Goal: Information Seeking & Learning: Find specific fact

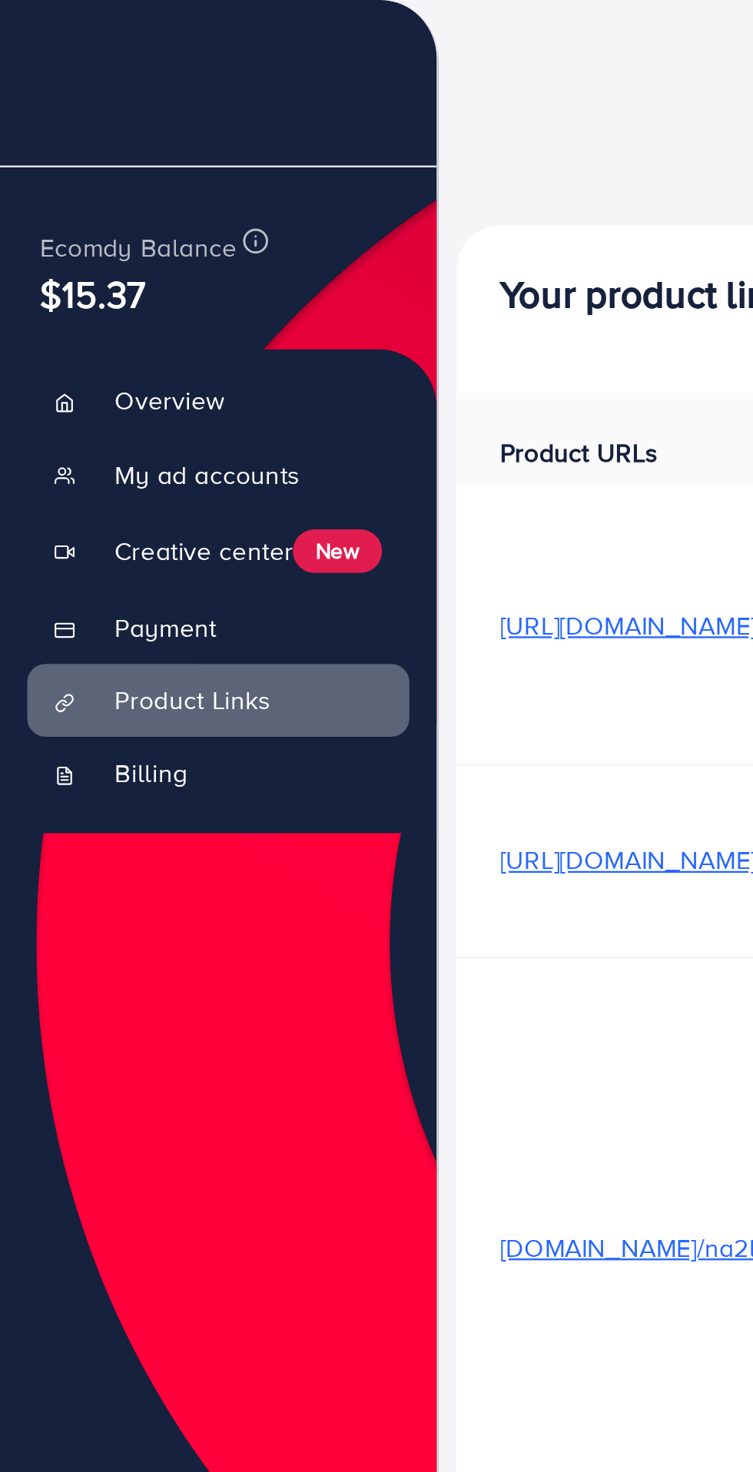
click at [38, 44] on line at bounding box center [39, 44] width 12 height 0
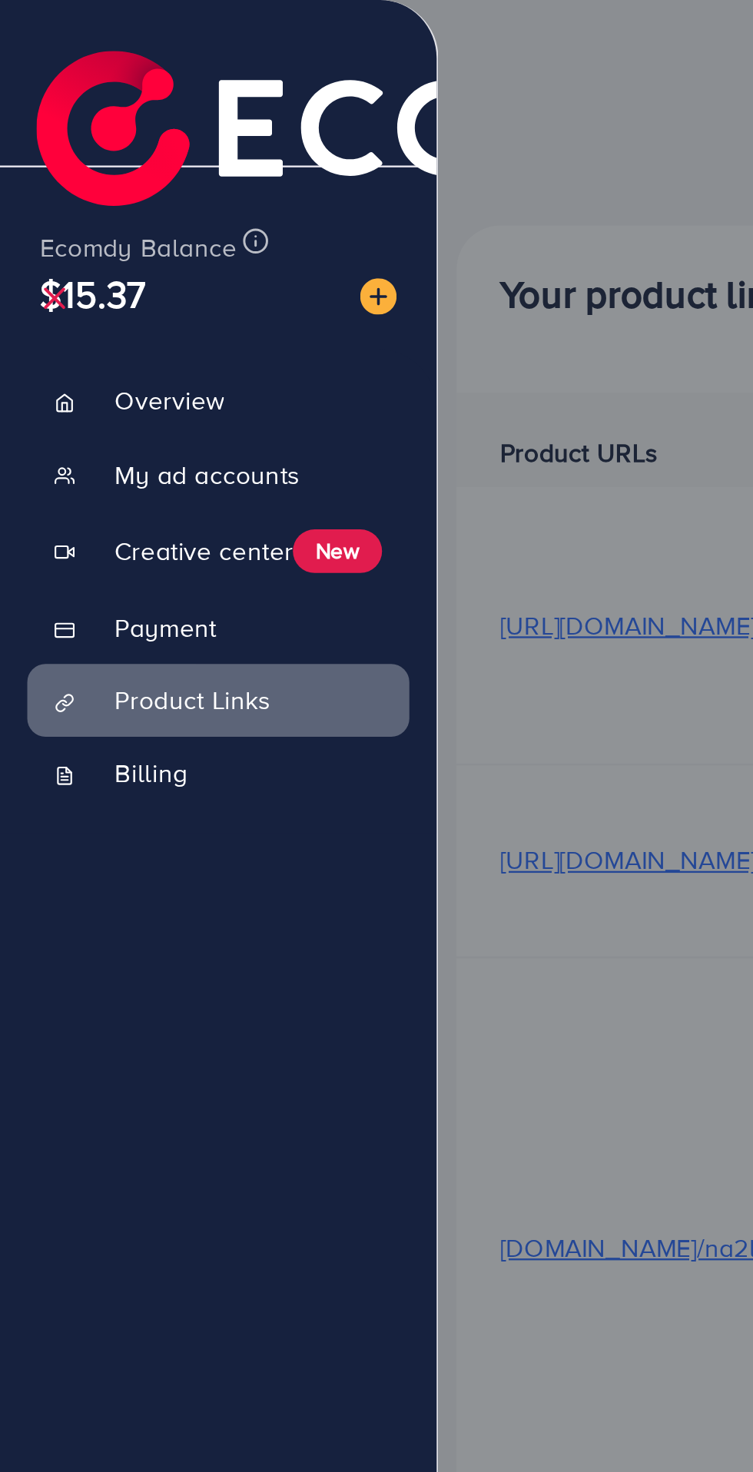
click at [116, 306] on link "Product Links" at bounding box center [92, 295] width 161 height 31
click at [88, 303] on span "Product Links" at bounding box center [81, 295] width 66 height 15
click at [104, 233] on span "Creative center" at bounding box center [85, 232] width 75 height 15
click at [111, 303] on span "Product Links" at bounding box center [81, 295] width 66 height 15
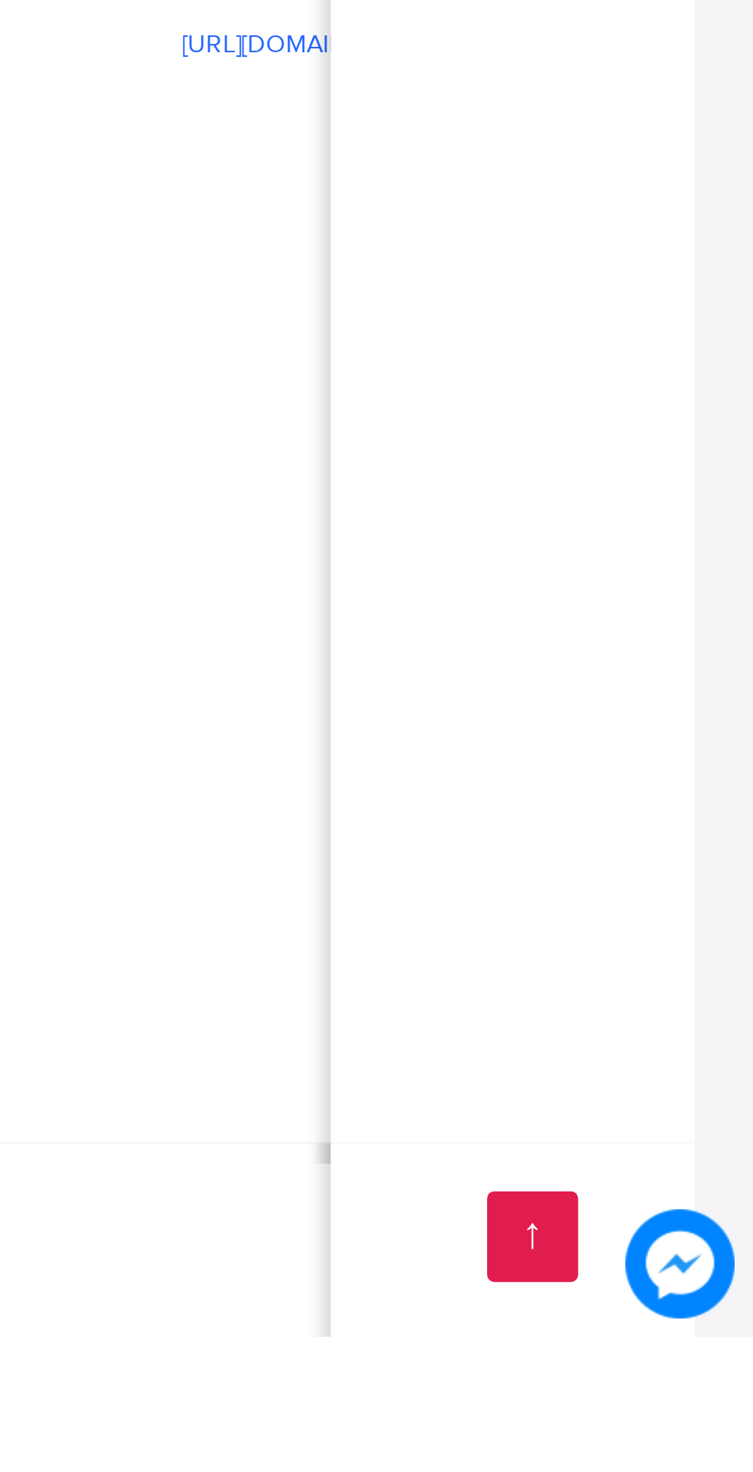
scroll to position [1, 0]
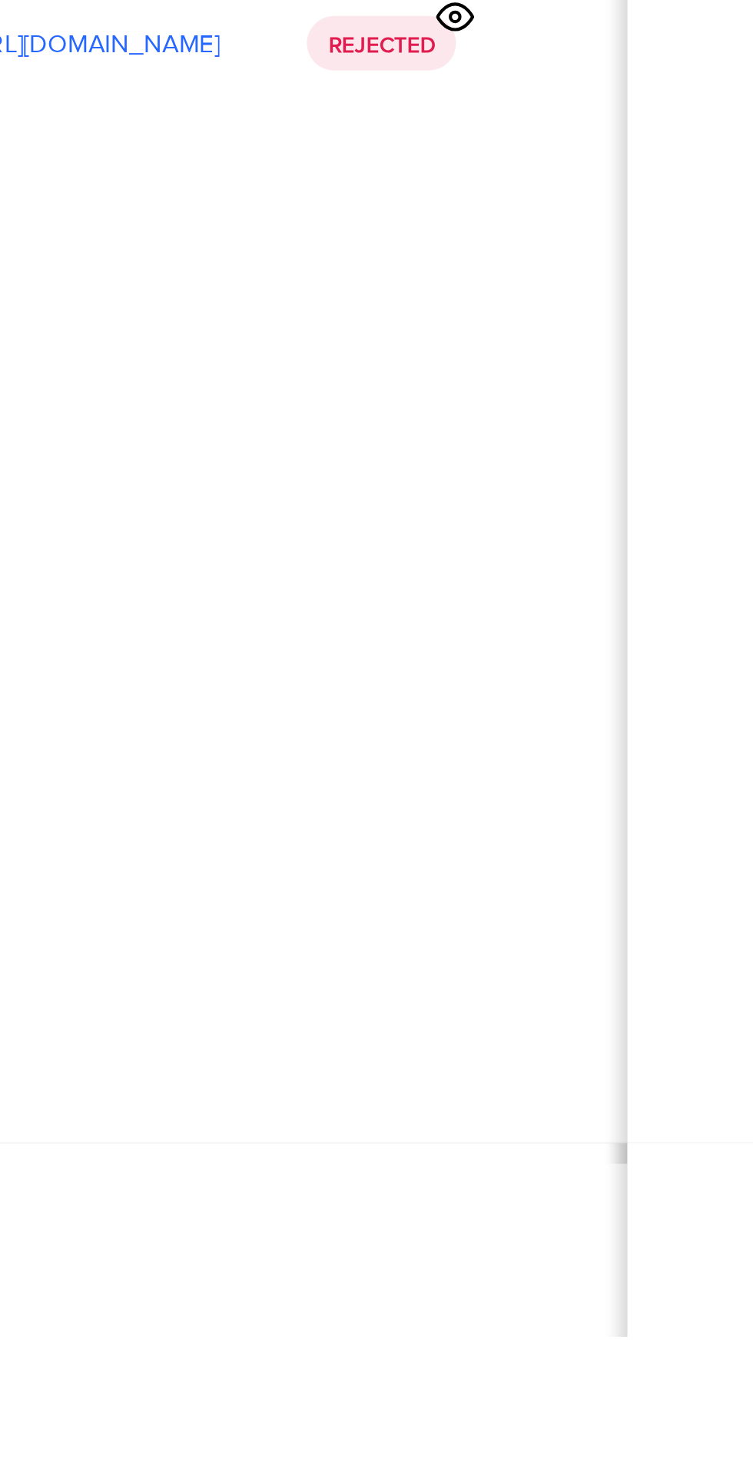
scroll to position [1, 460]
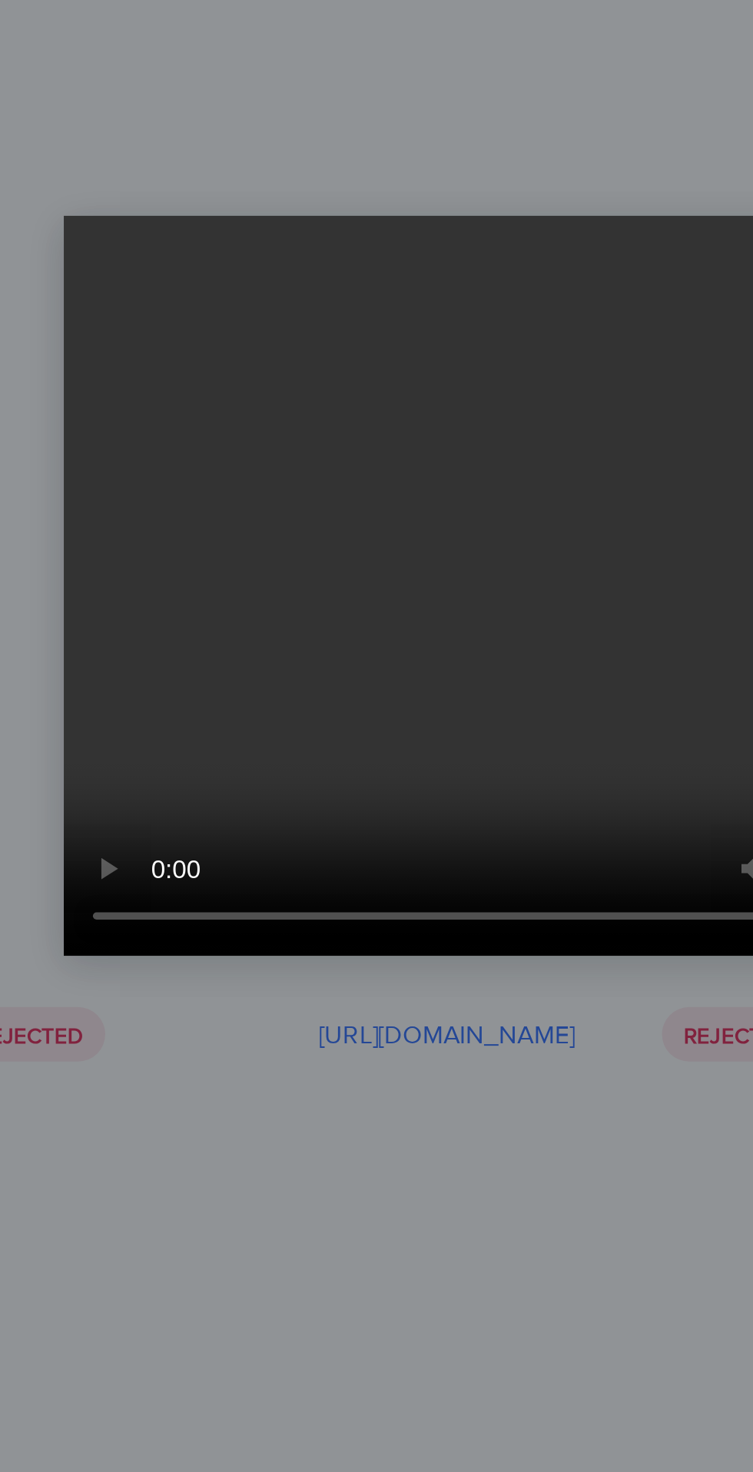
scroll to position [6245, 0]
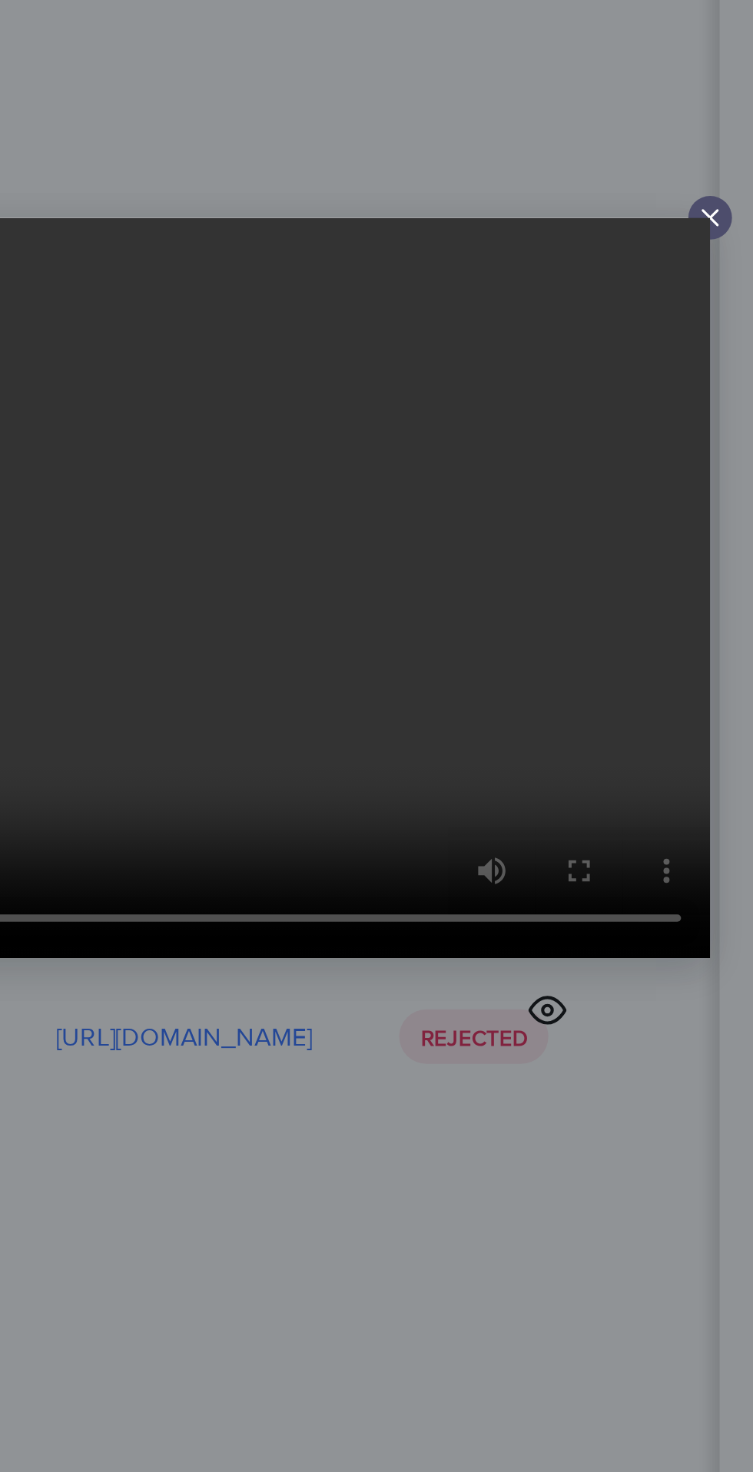
click at [567, 580] on line at bounding box center [567, 580] width 6 height 6
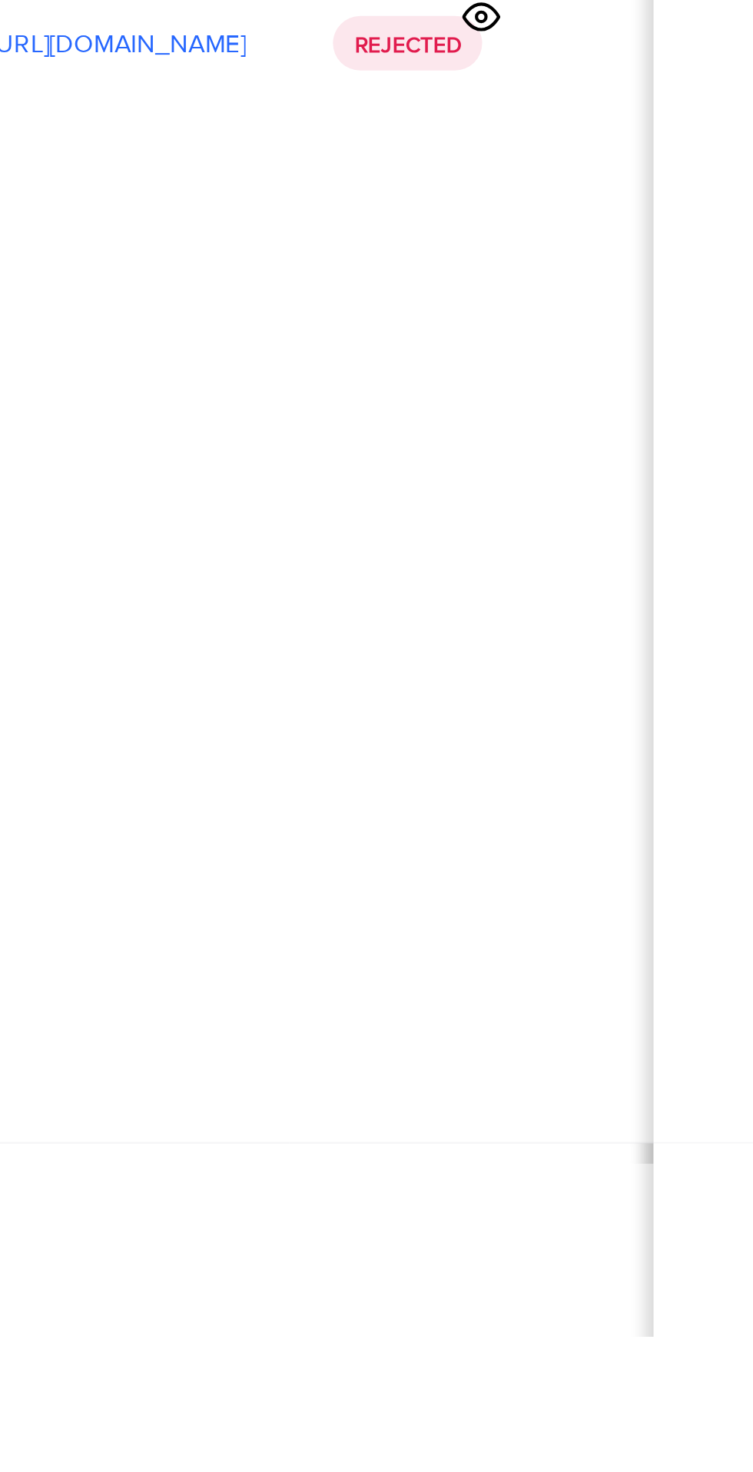
scroll to position [1, 485]
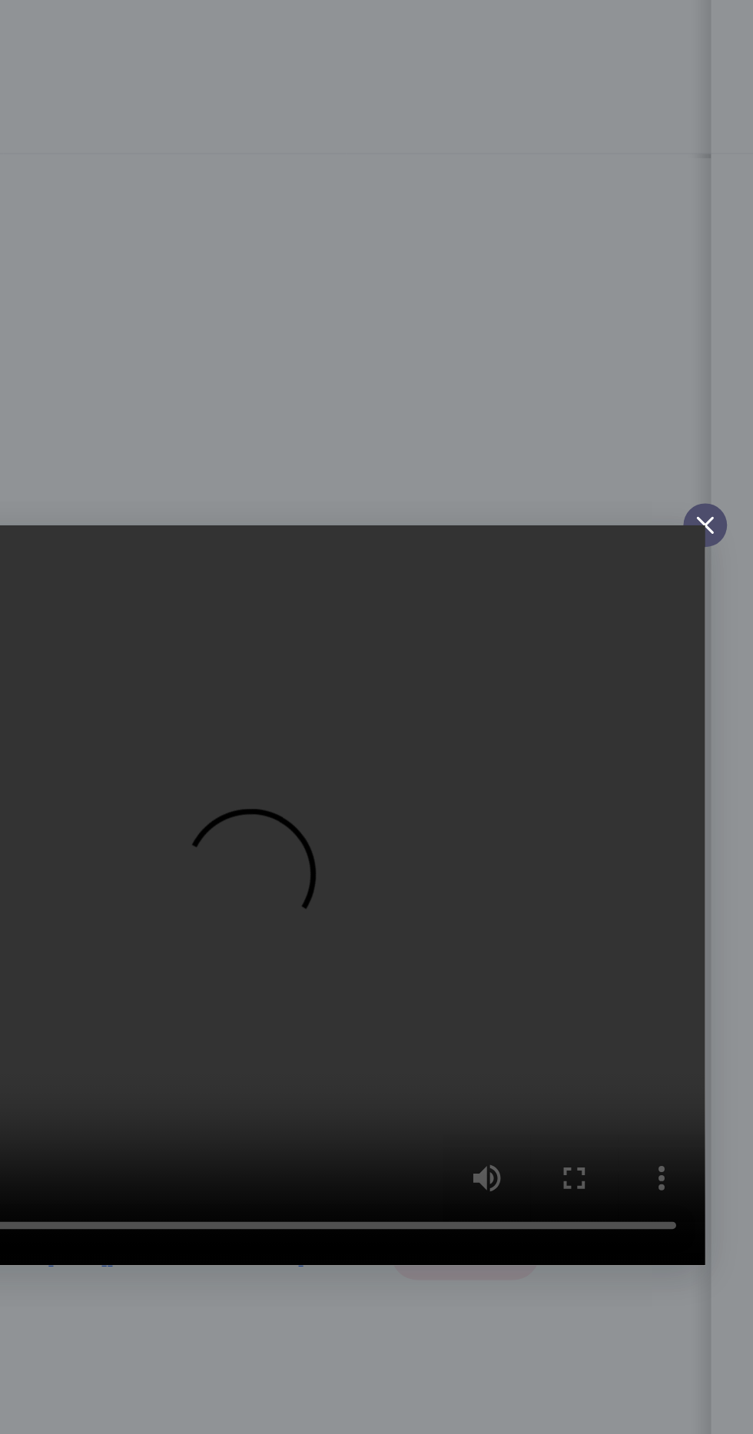
scroll to position [6303, 0]
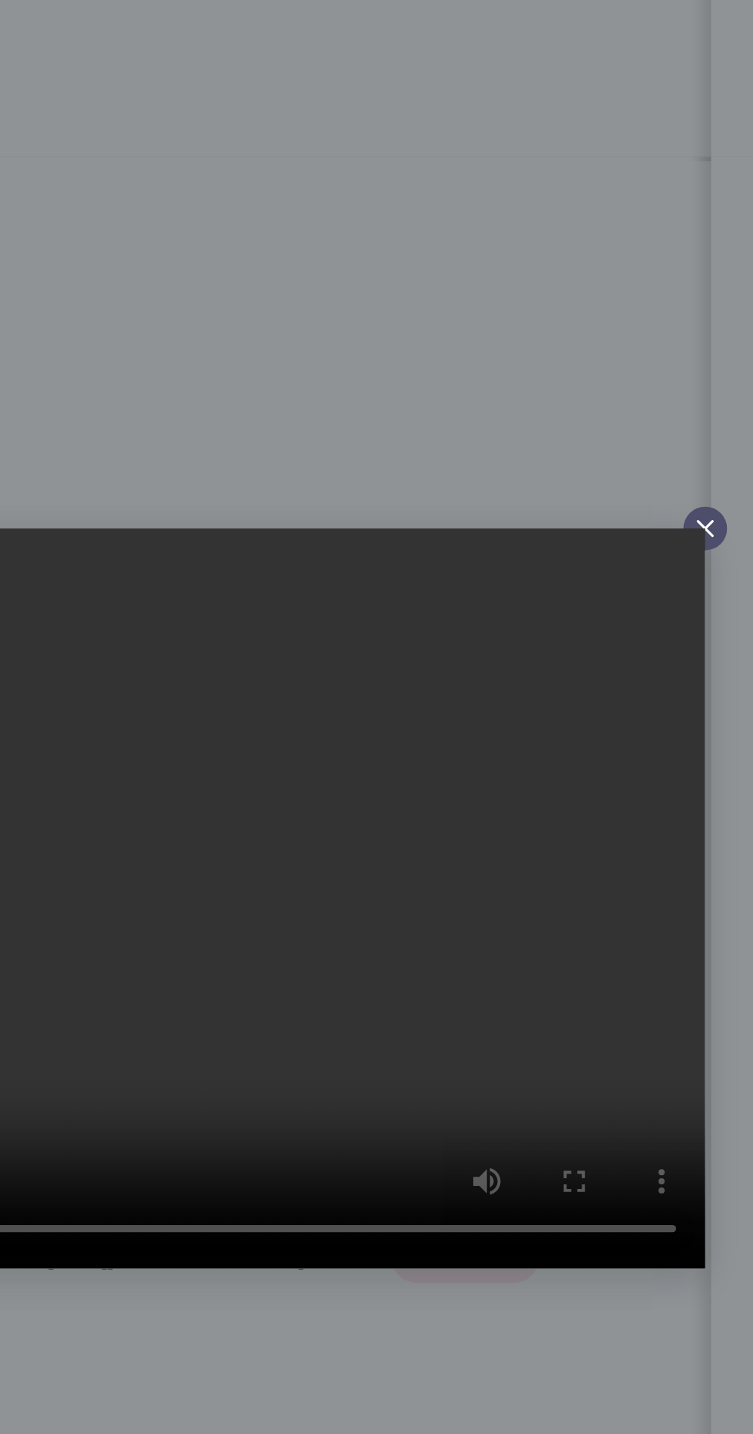
click at [571, 562] on icon at bounding box center [568, 561] width 12 height 12
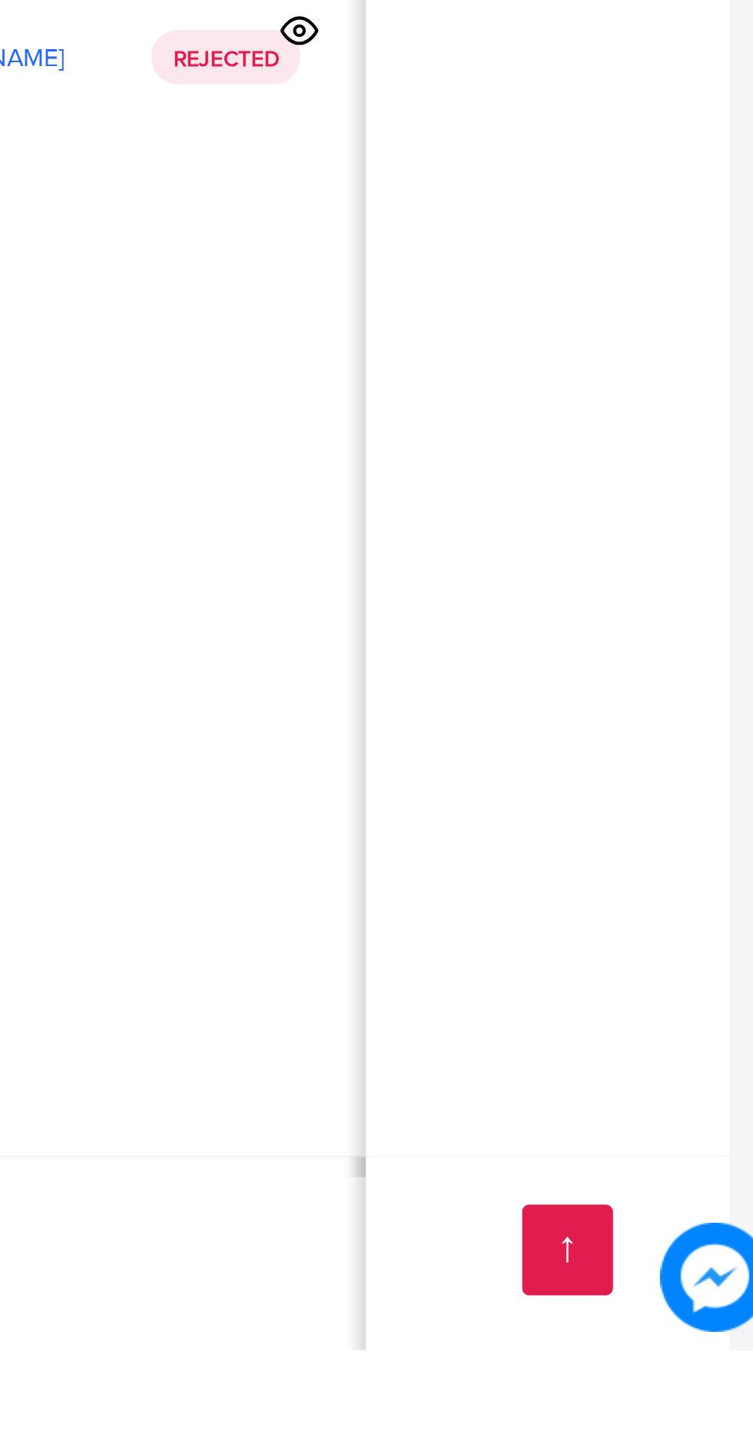
scroll to position [1, 361]
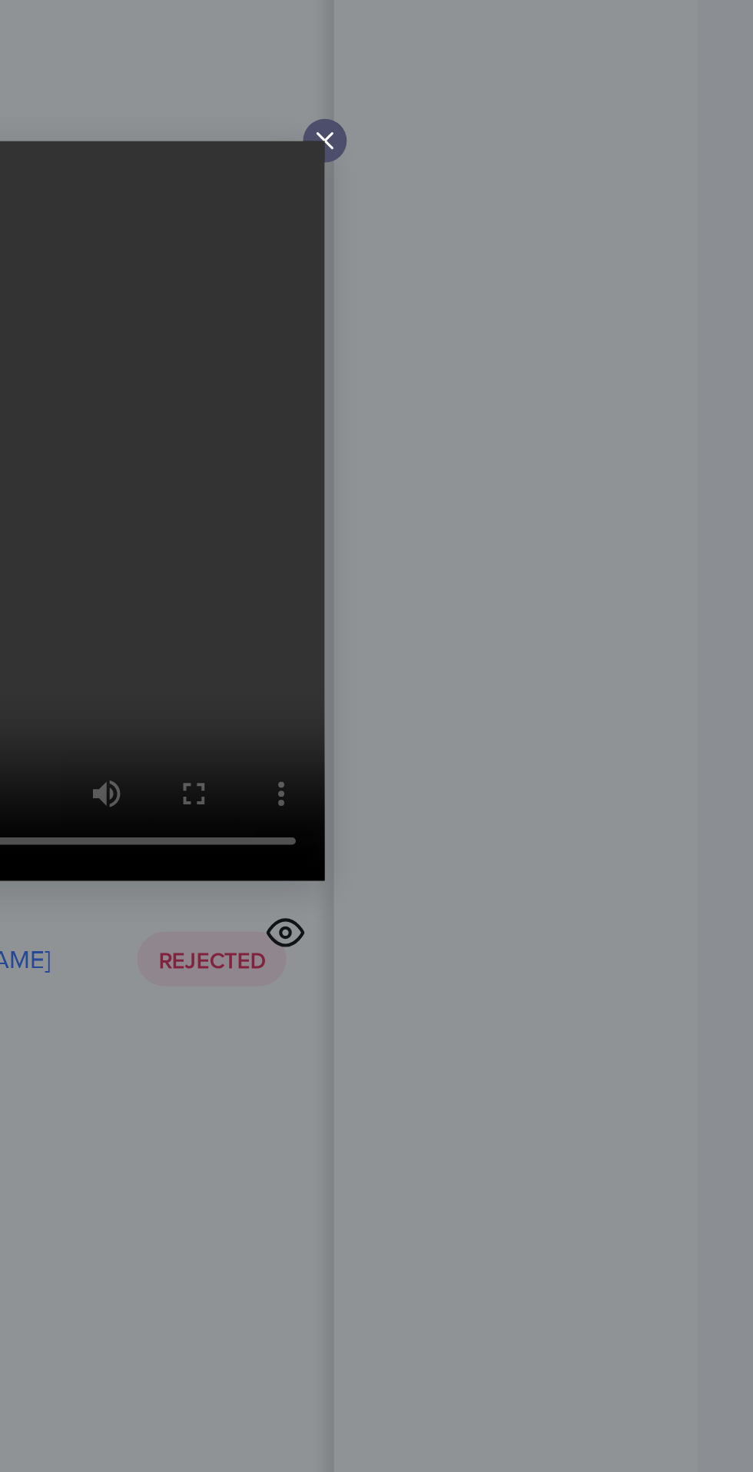
scroll to position [6245, 0]
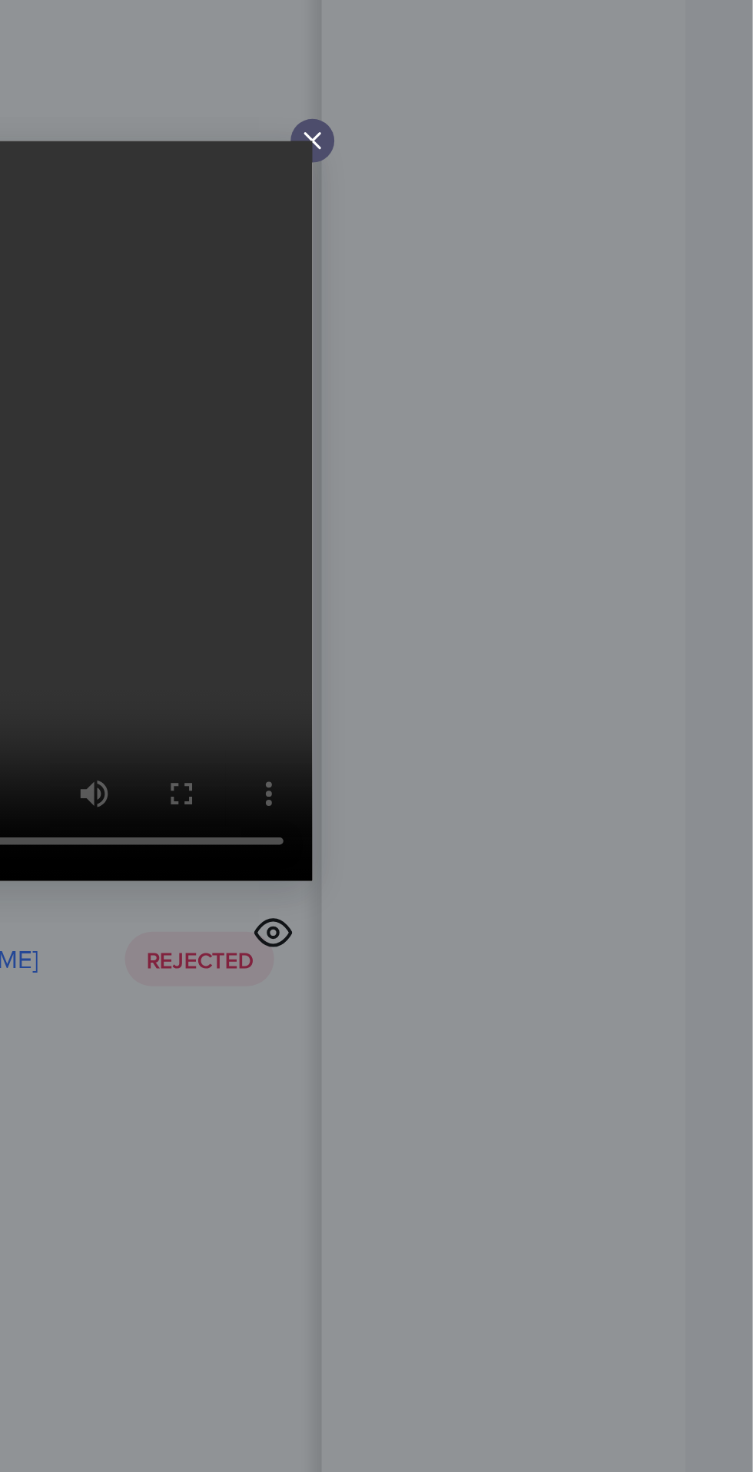
click at [566, 579] on line at bounding box center [567, 580] width 6 height 6
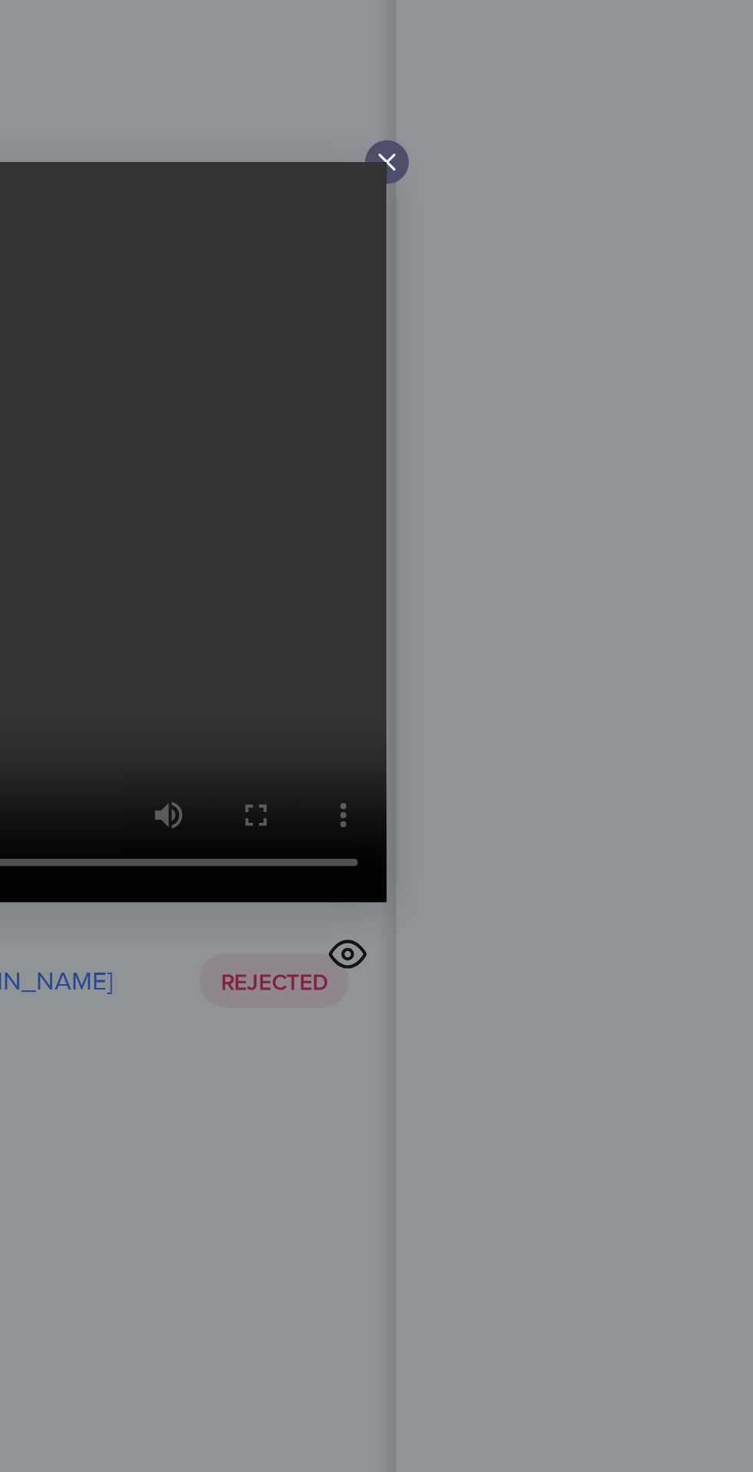
click at [562, 571] on div at bounding box center [567, 580] width 18 height 18
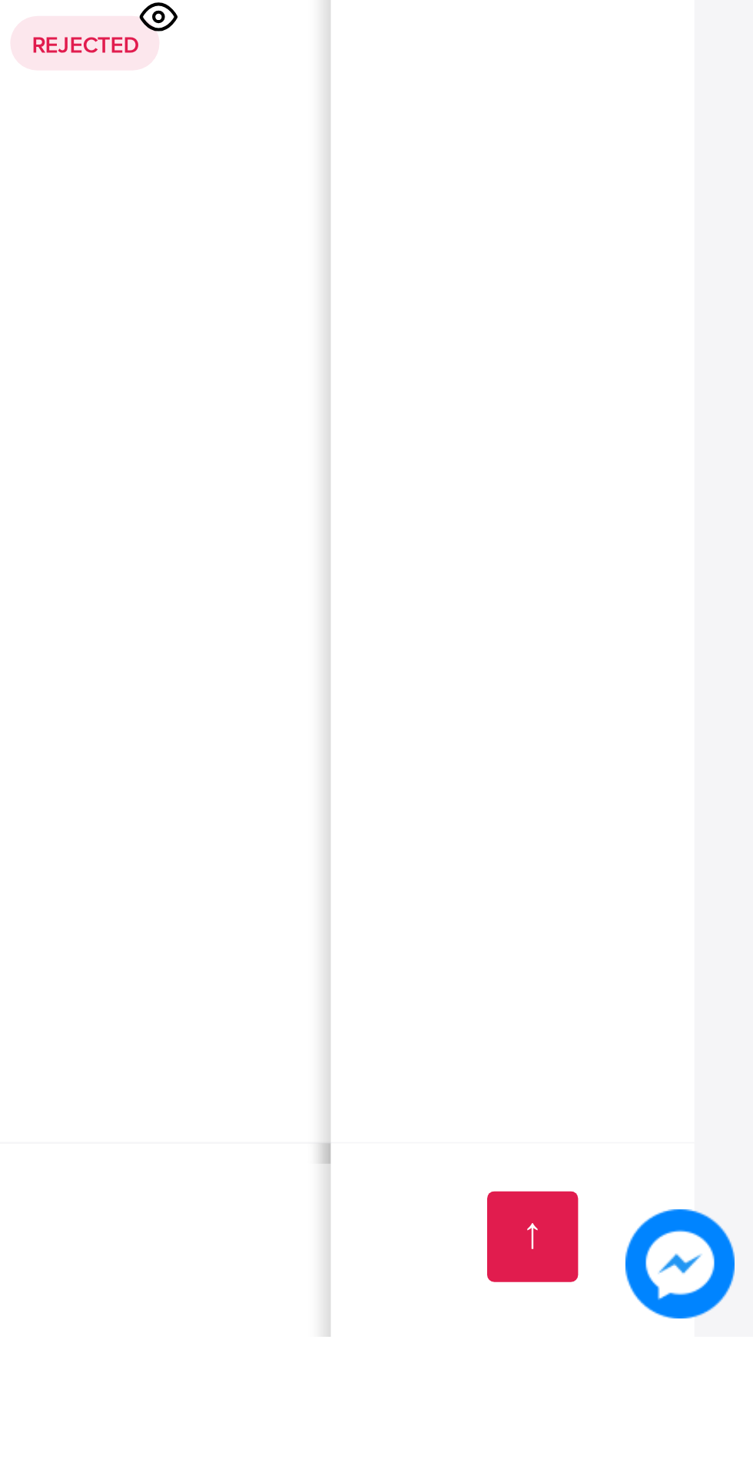
scroll to position [1, 429]
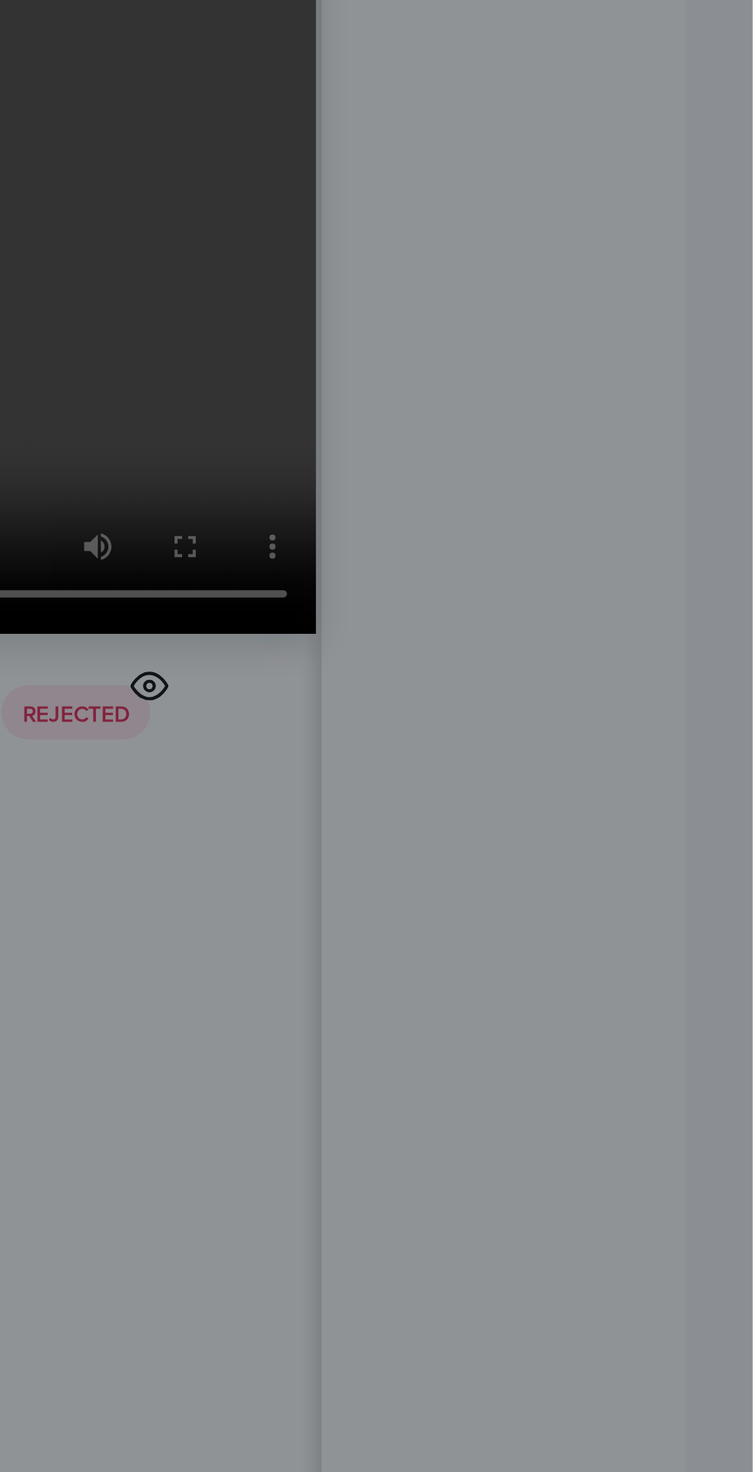
scroll to position [6245, 0]
